Goal: Transaction & Acquisition: Purchase product/service

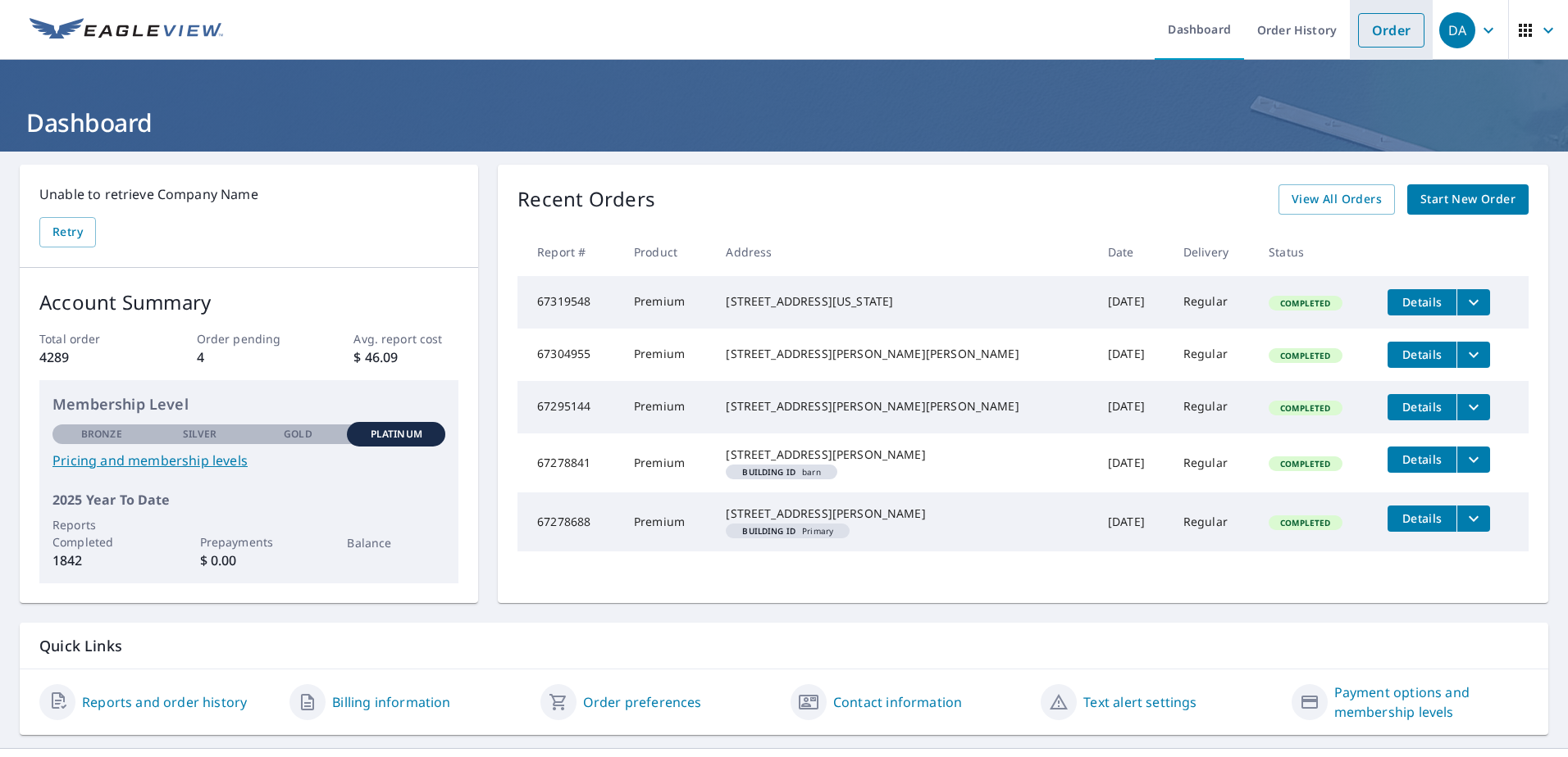
click at [1380, 24] on link "Order" at bounding box center [1391, 30] width 66 height 35
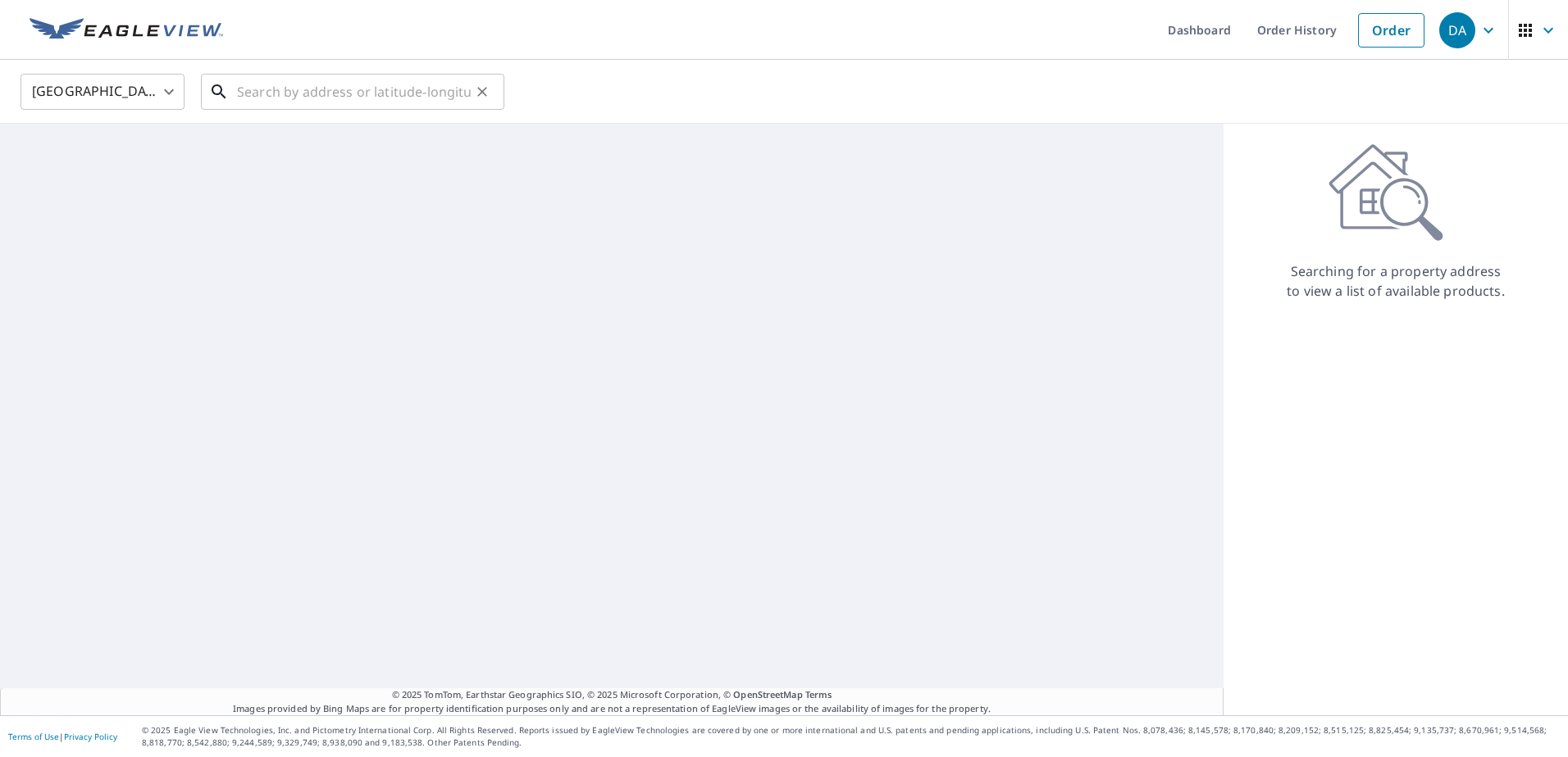
click at [274, 93] on input "text" at bounding box center [353, 92] width 234 height 46
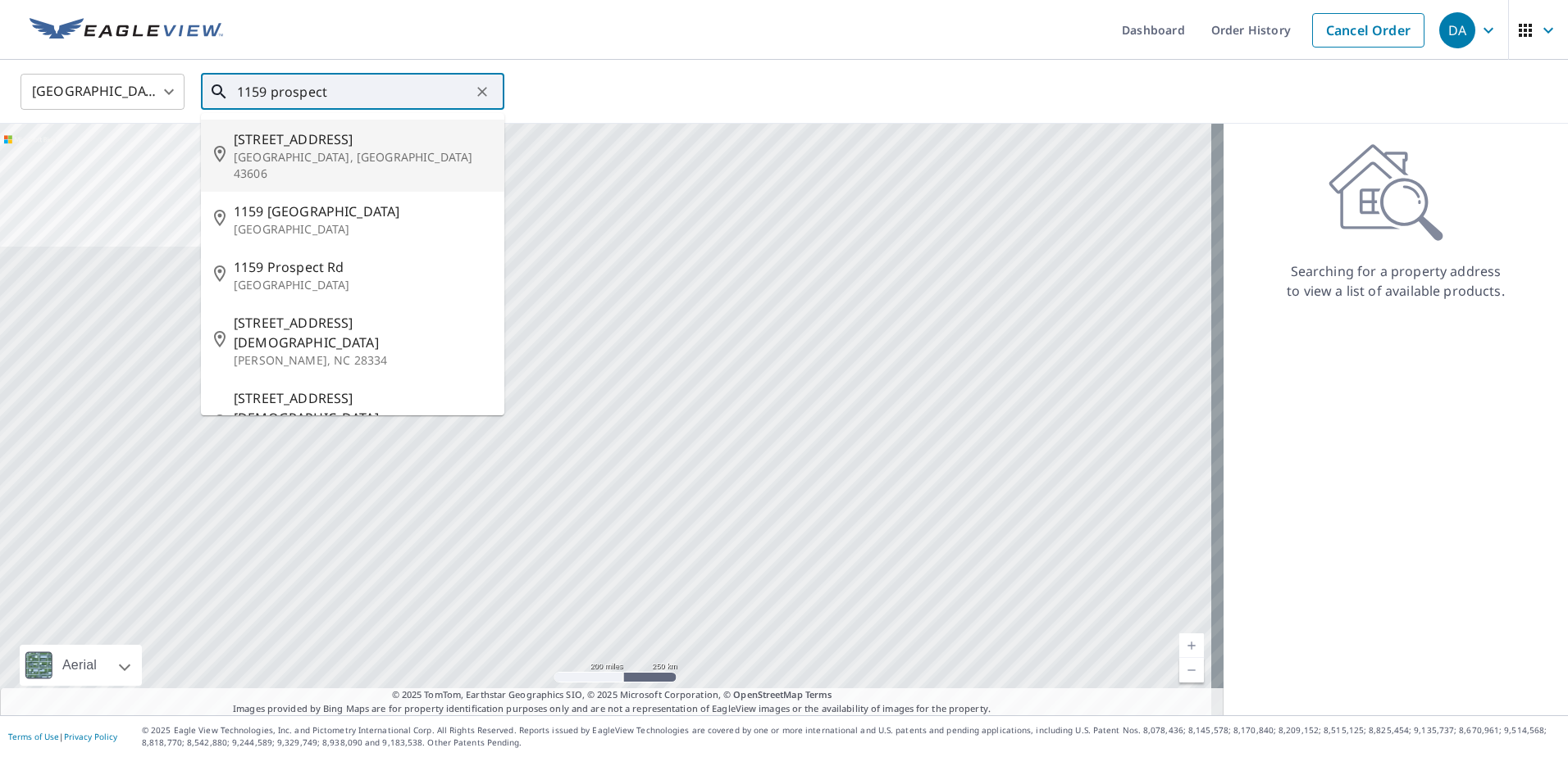
click at [277, 135] on span "1159 Prospect Ave" at bounding box center [362, 139] width 258 height 19
type input "1159 Prospect Ave Toledo, OH 43606"
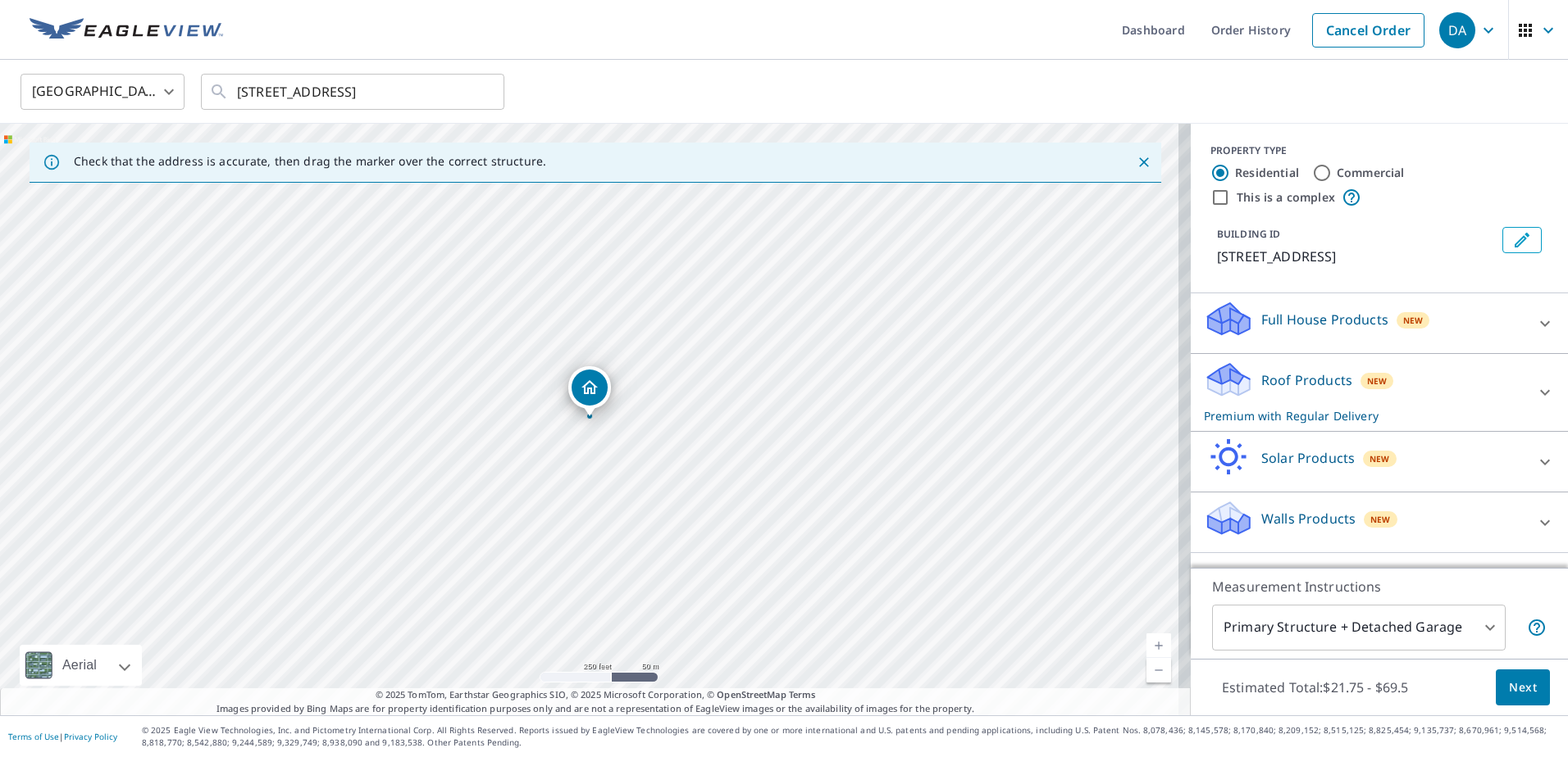
click at [1153, 645] on link "Current Level 17, Zoom In" at bounding box center [1159, 645] width 25 height 25
click at [1152, 645] on link "Current Level 17, Zoom In" at bounding box center [1159, 645] width 25 height 25
click at [1150, 645] on link "Current Level 19, Zoom In" at bounding box center [1159, 645] width 25 height 25
click at [1148, 645] on link "Current Level 20, Zoom In Disabled" at bounding box center [1159, 645] width 25 height 25
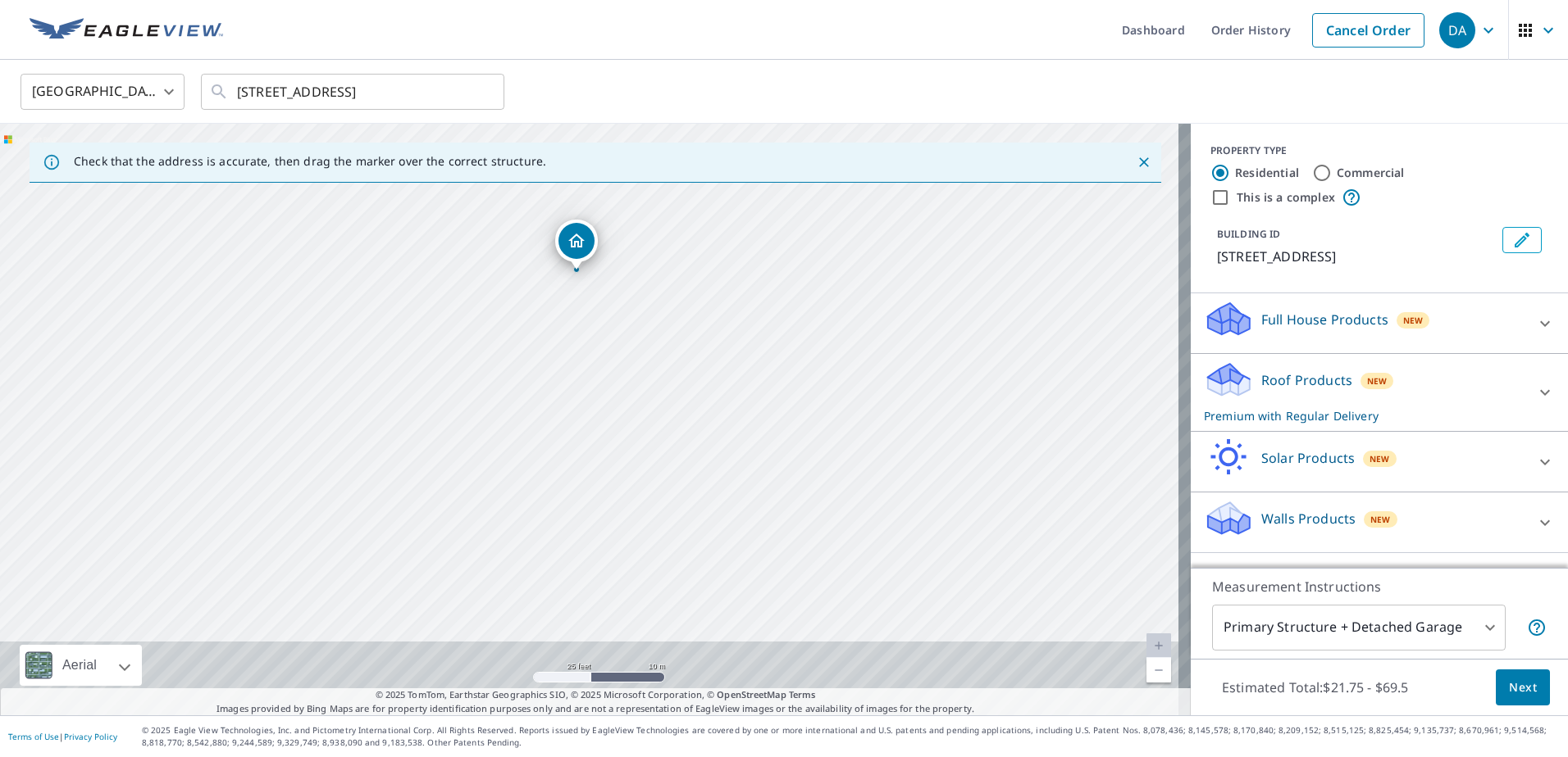
drag, startPoint x: 664, startPoint y: 533, endPoint x: 651, endPoint y: 386, distance: 147.6
click at [651, 386] on div "1159 Prospect Ave Toledo, OH 43606" at bounding box center [595, 420] width 1191 height 591
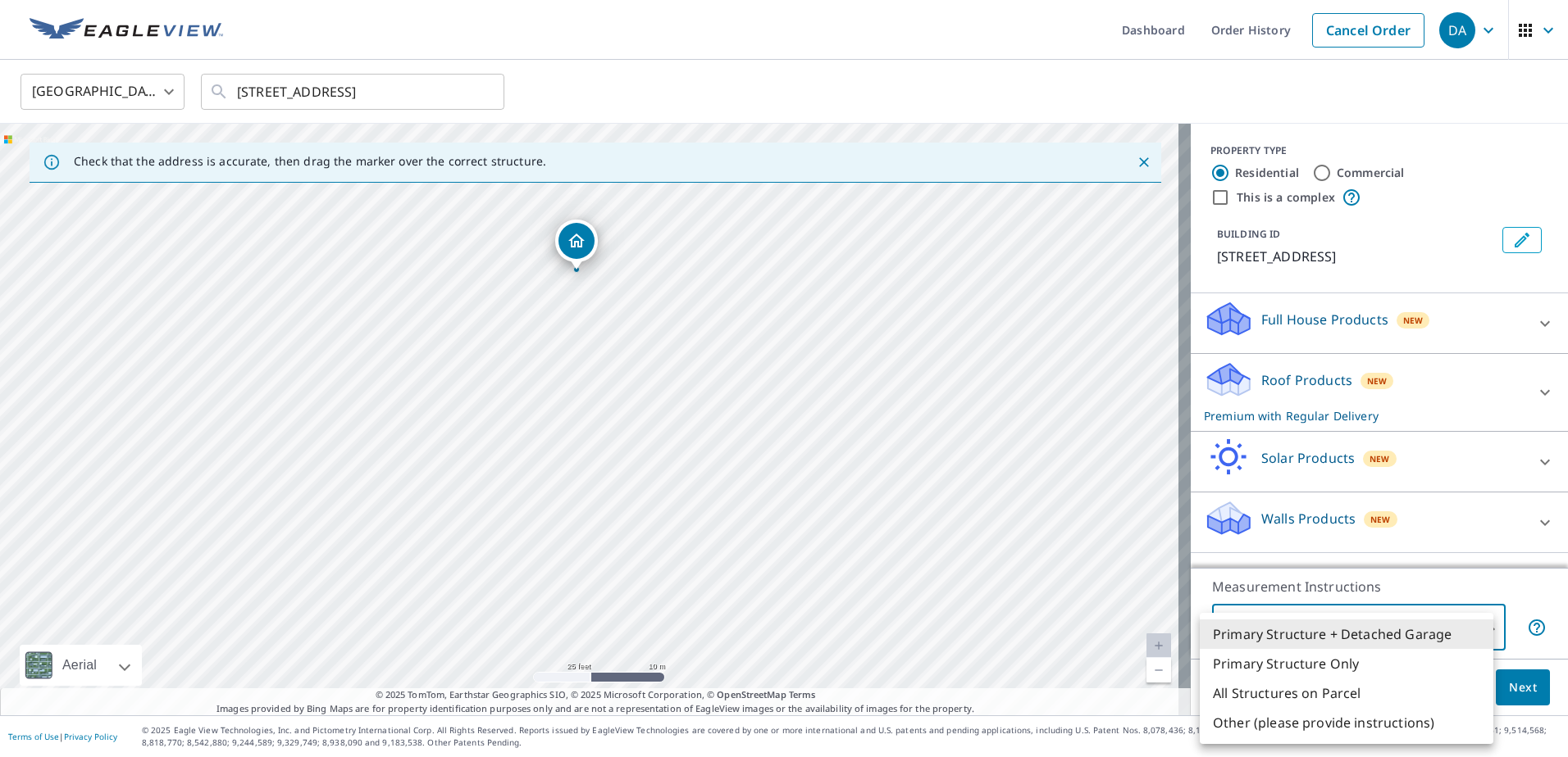
click at [1471, 628] on body "DA DA Dashboard Order History Cancel Order DA United States US ​ 1159 Prospect …" at bounding box center [784, 378] width 1568 height 757
click at [1330, 630] on li "Primary Structure + Detached Garage" at bounding box center [1346, 634] width 293 height 29
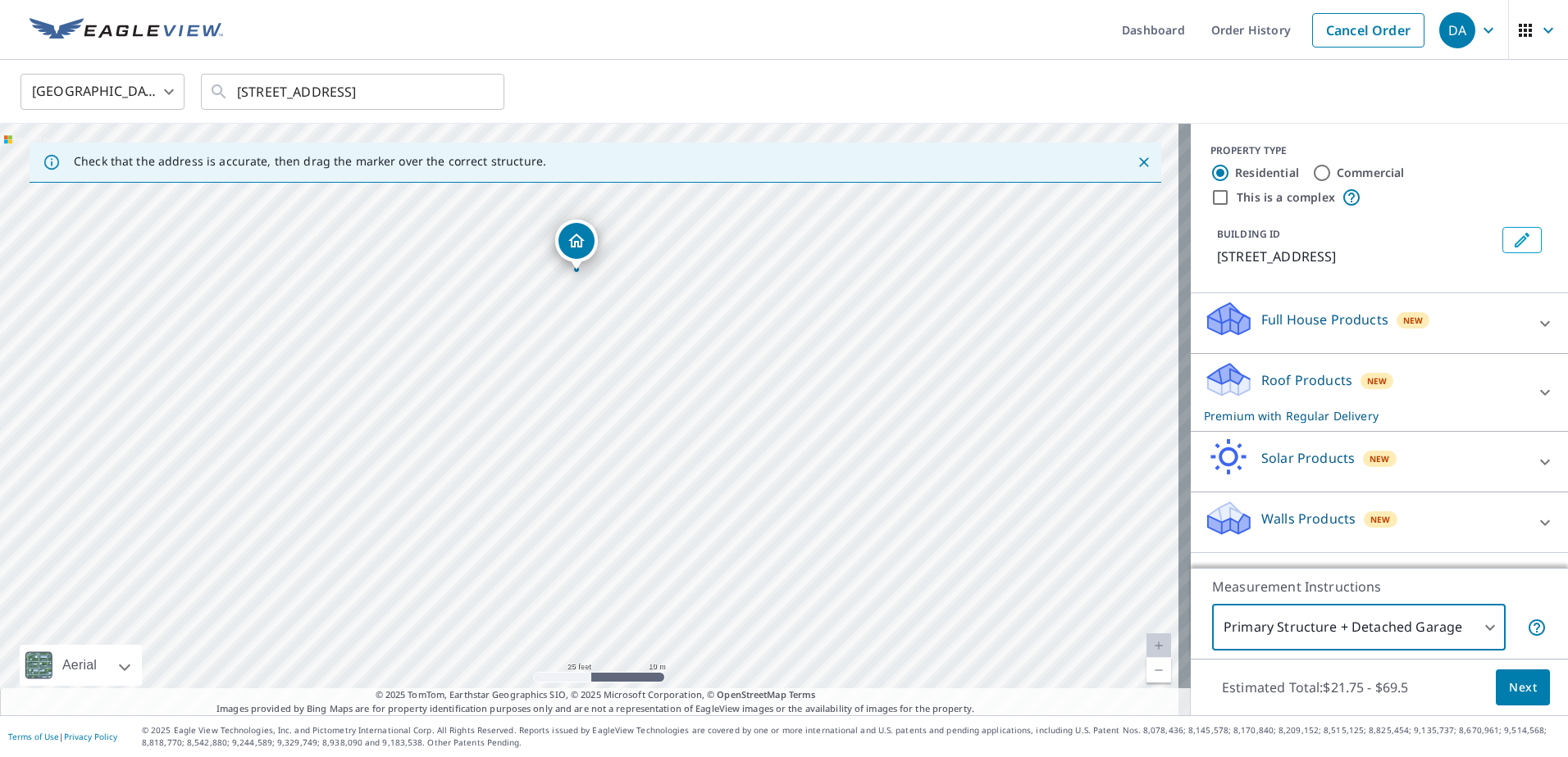
click at [1509, 677] on span "Next" at bounding box center [1522, 687] width 27 height 20
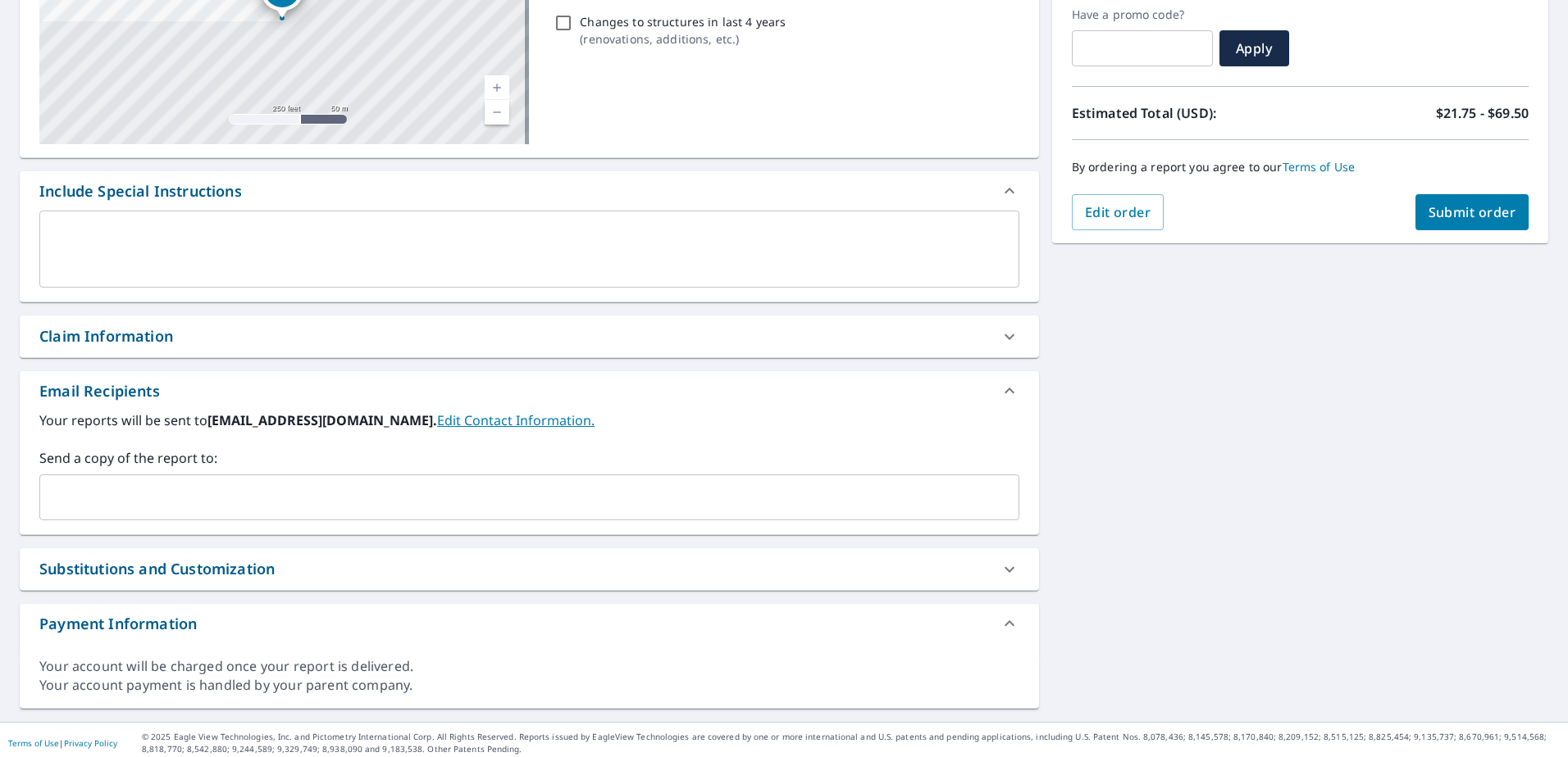
scroll to position [286, 0]
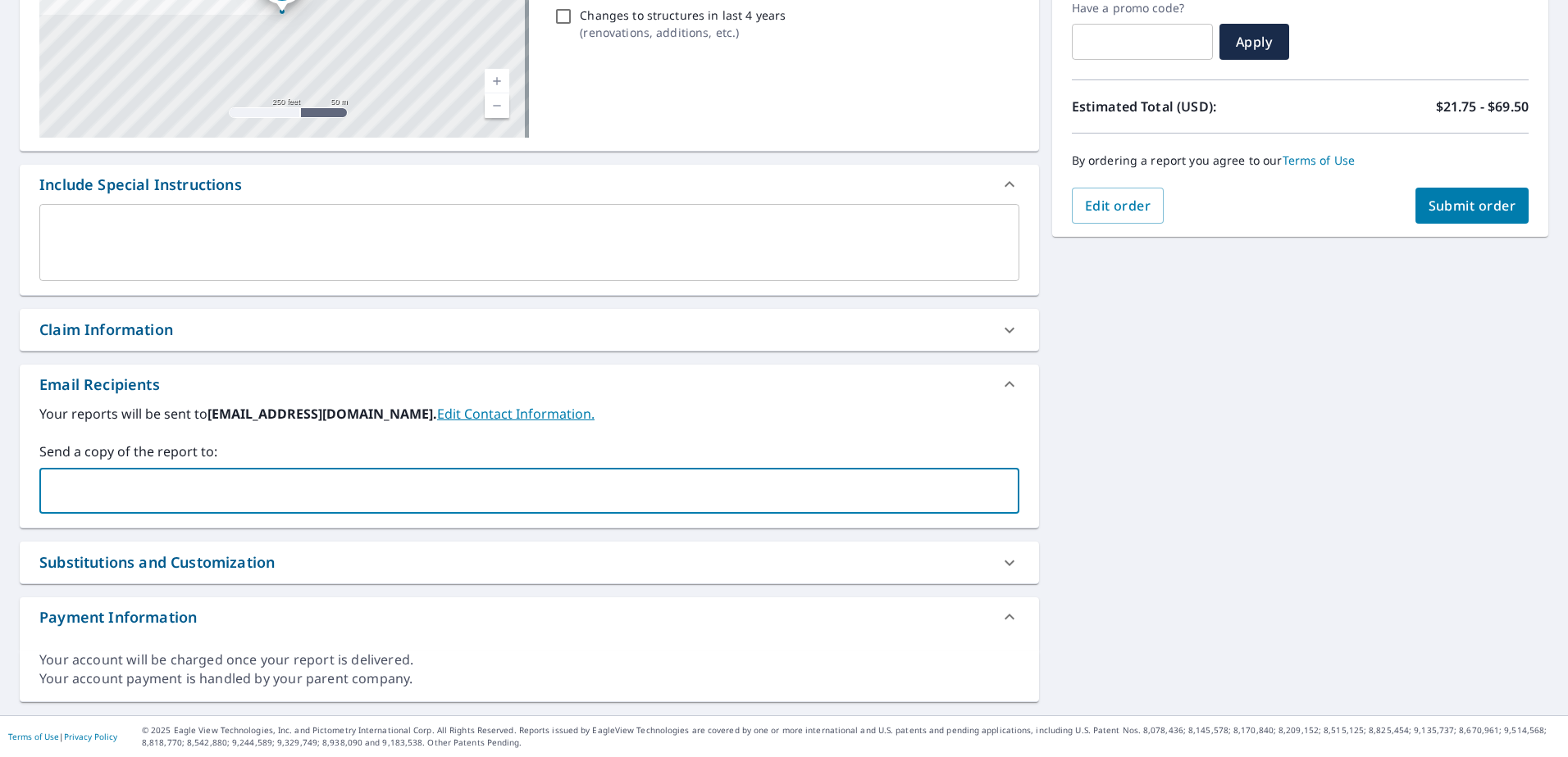
click at [166, 492] on input "text" at bounding box center [517, 491] width 941 height 31
type input "nhuner@modernbuilderssupply.com"
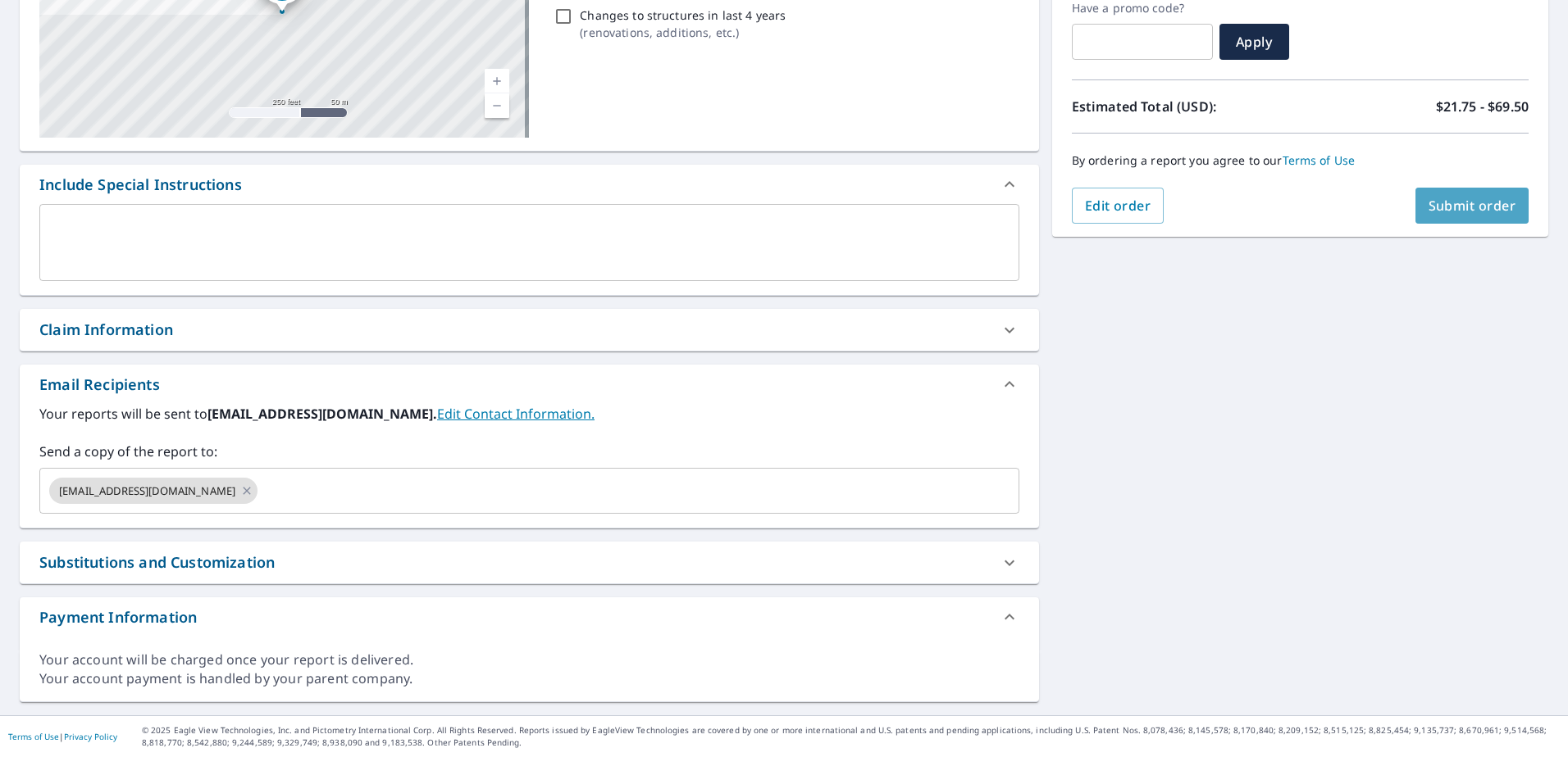
click at [1447, 200] on span "Submit order" at bounding box center [1471, 205] width 88 height 18
checkbox input "true"
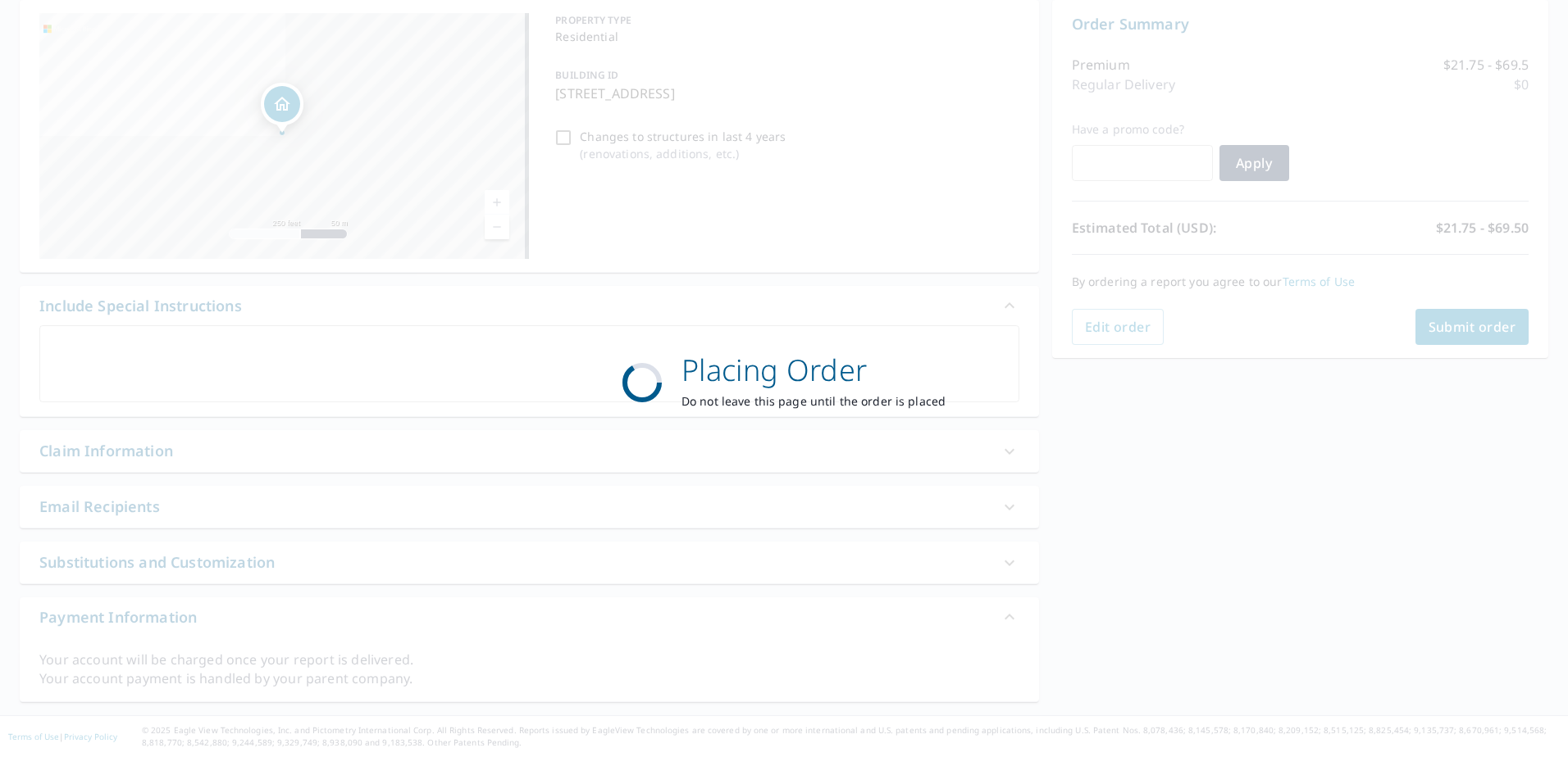
scroll to position [165, 0]
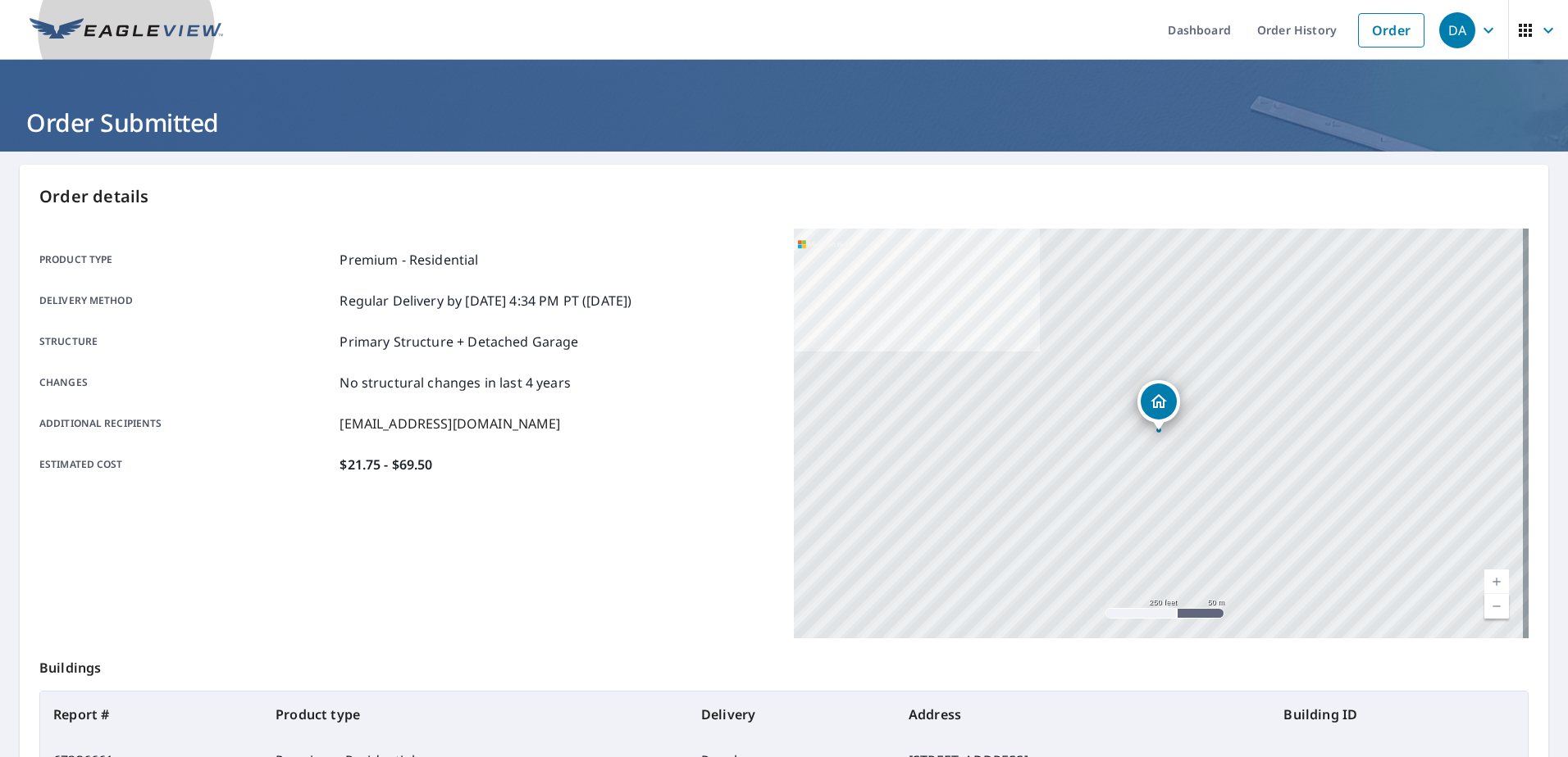
click at [156, 18] on img at bounding box center [126, 30] width 193 height 25
